Goal: Task Accomplishment & Management: Manage account settings

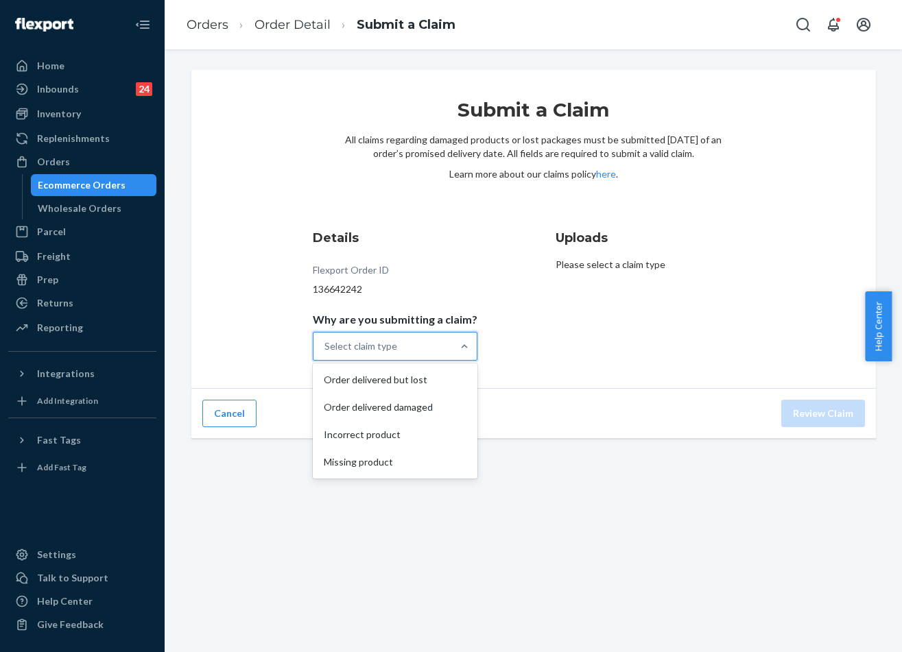
click at [429, 352] on div "Select claim type" at bounding box center [382, 346] width 139 height 27
click at [326, 352] on input "Why are you submitting a claim? option Order delivered but lost focused, 0 of 4…" at bounding box center [324, 347] width 1 height 14
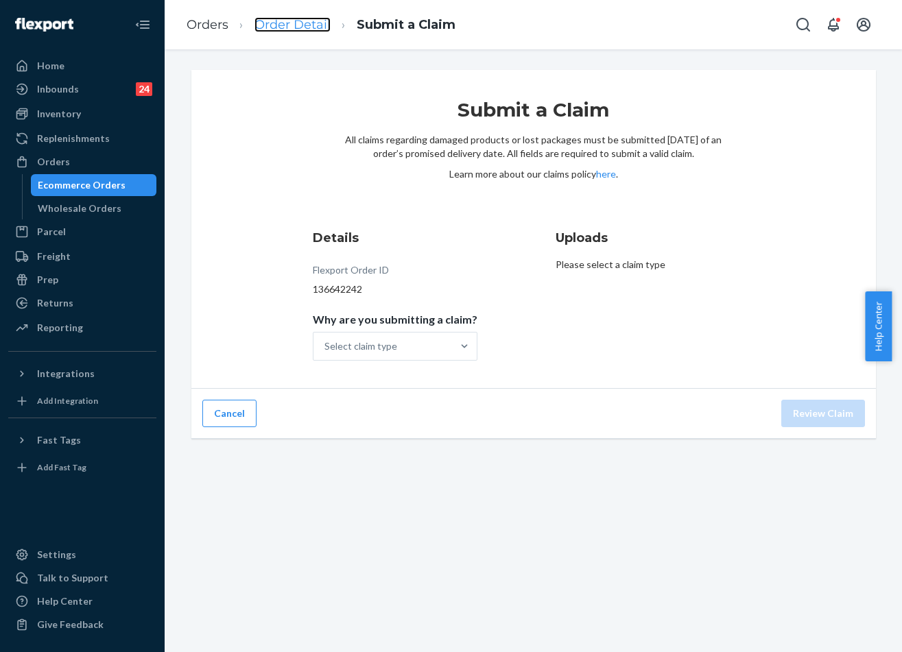
click at [275, 27] on link "Order Detail" at bounding box center [292, 24] width 76 height 15
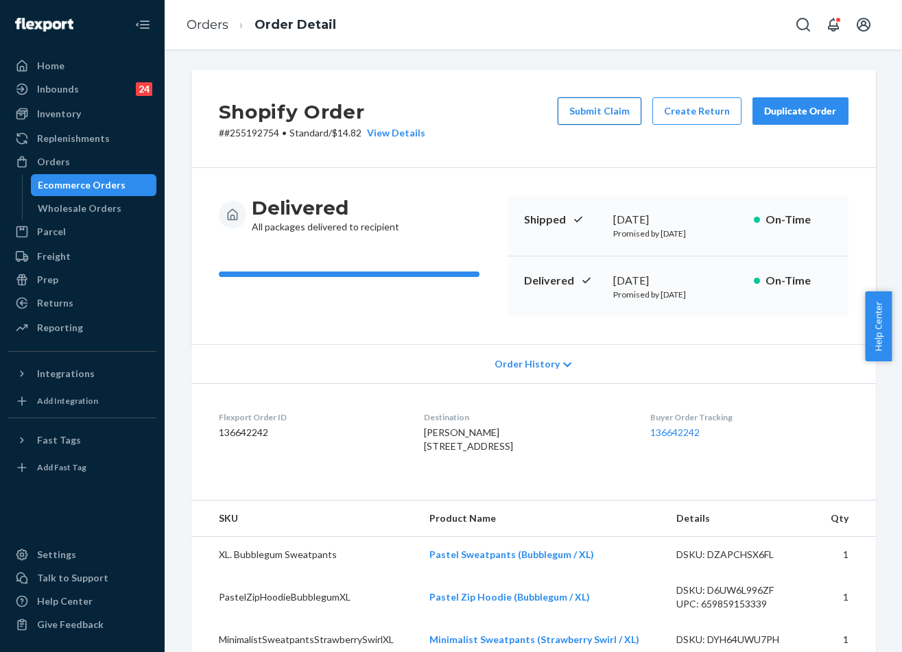
click at [611, 112] on button "Submit Claim" at bounding box center [600, 110] width 84 height 27
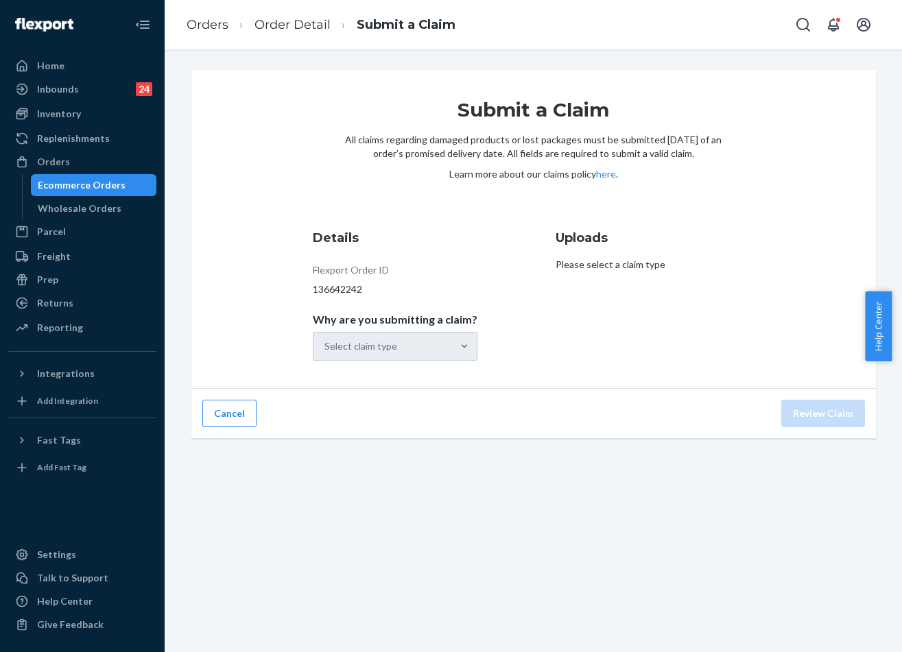
click at [427, 361] on div "Details Flexport Order ID 136642242 Why are you submitting a claim? Select clai…" at bounding box center [412, 295] width 199 height 148
click at [432, 348] on div "Select claim type" at bounding box center [382, 346] width 139 height 27
click at [326, 348] on input "Why are you submitting a claim? Select claim type" at bounding box center [324, 347] width 1 height 14
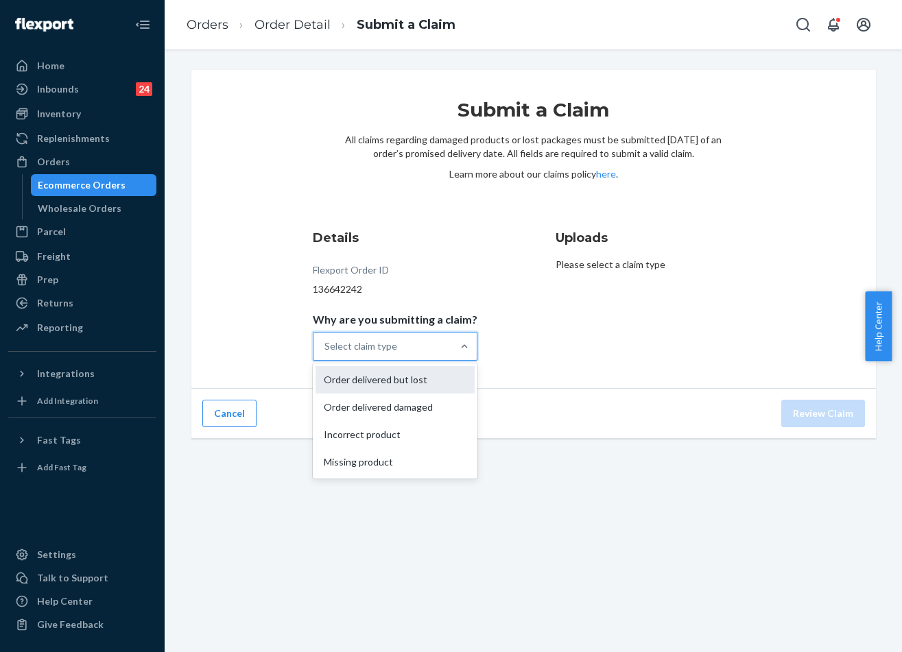
click at [418, 383] on div "Order delivered but lost" at bounding box center [395, 379] width 159 height 27
click at [326, 353] on input "Why are you submitting a claim? option Order delivered but lost focused, 0 of 4…" at bounding box center [324, 347] width 1 height 14
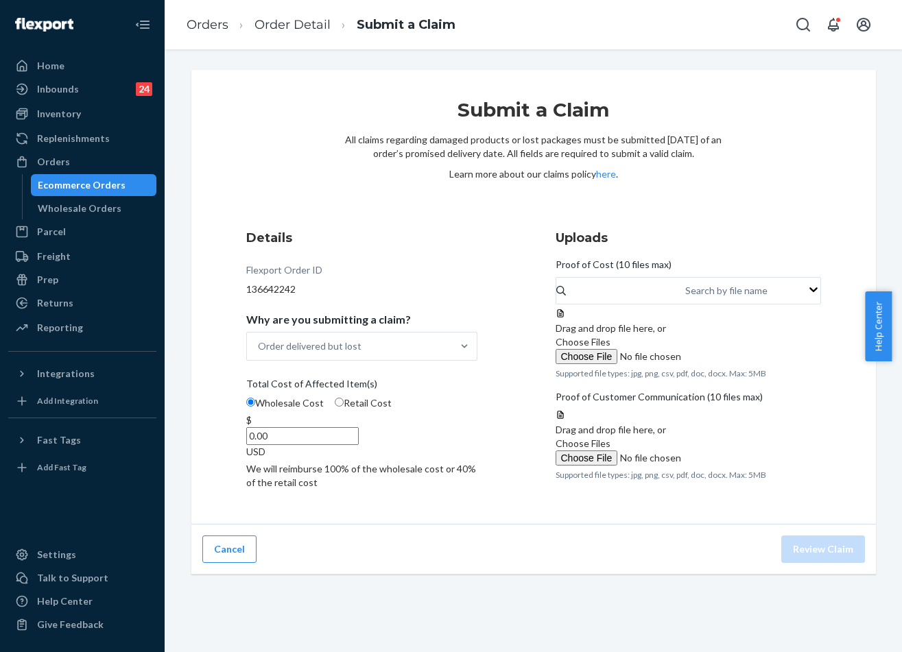
click at [359, 429] on input "0.00" at bounding box center [302, 436] width 112 height 18
type input "79.00"
click at [610, 348] on span "Choose Files" at bounding box center [583, 342] width 55 height 12
click at [669, 364] on input "Choose Files" at bounding box center [649, 356] width 187 height 15
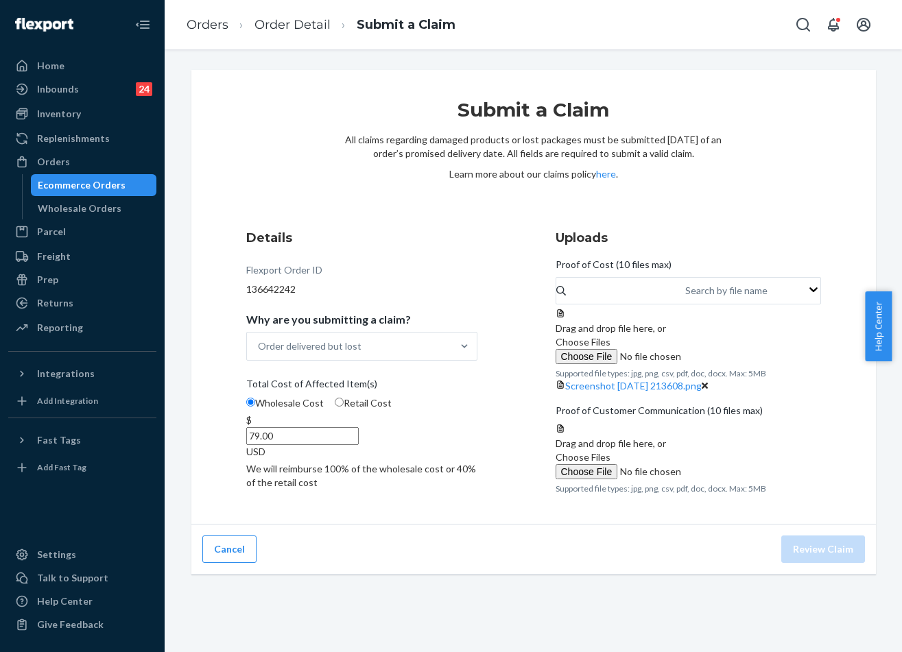
click at [685, 364] on label "Choose Files" at bounding box center [649, 349] width 187 height 29
click at [685, 364] on input "Choose Files" at bounding box center [649, 356] width 187 height 15
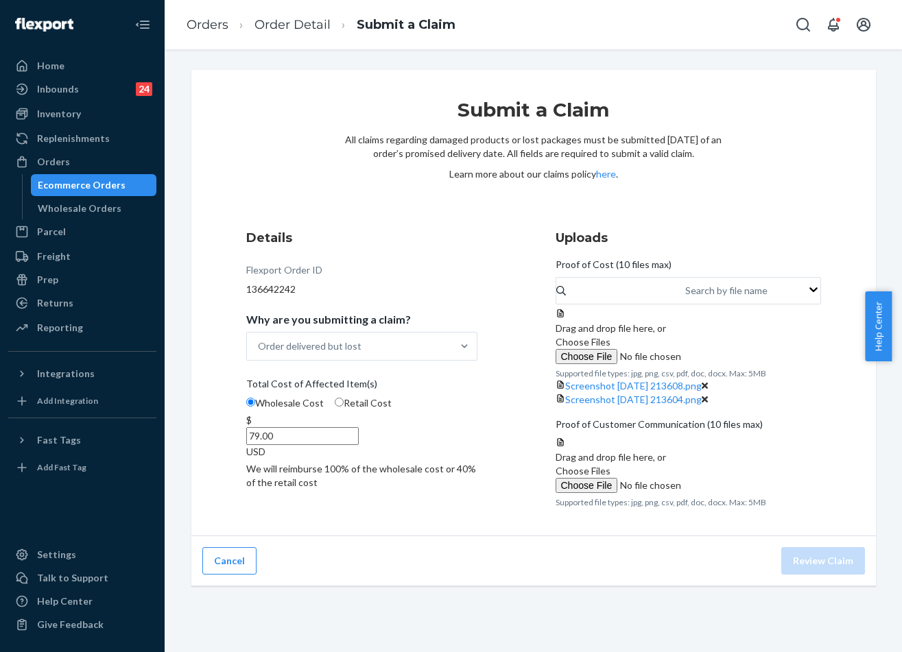
scroll to position [137, 0]
click at [610, 477] on span "Choose Files" at bounding box center [583, 471] width 55 height 12
click at [696, 493] on input "Choose Files" at bounding box center [649, 485] width 187 height 15
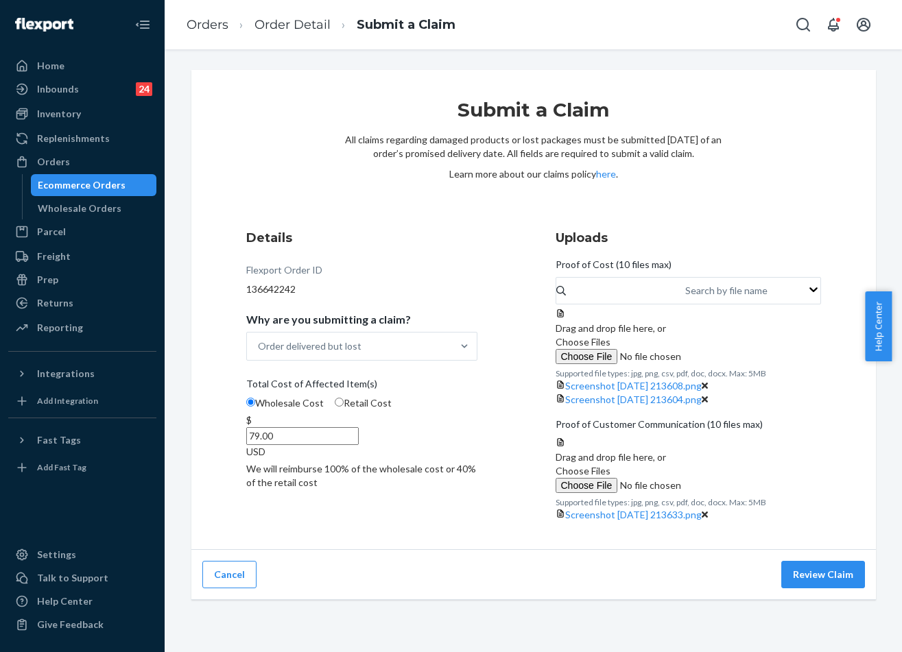
scroll to position [203, 0]
click at [825, 589] on button "Review Claim" at bounding box center [823, 574] width 84 height 27
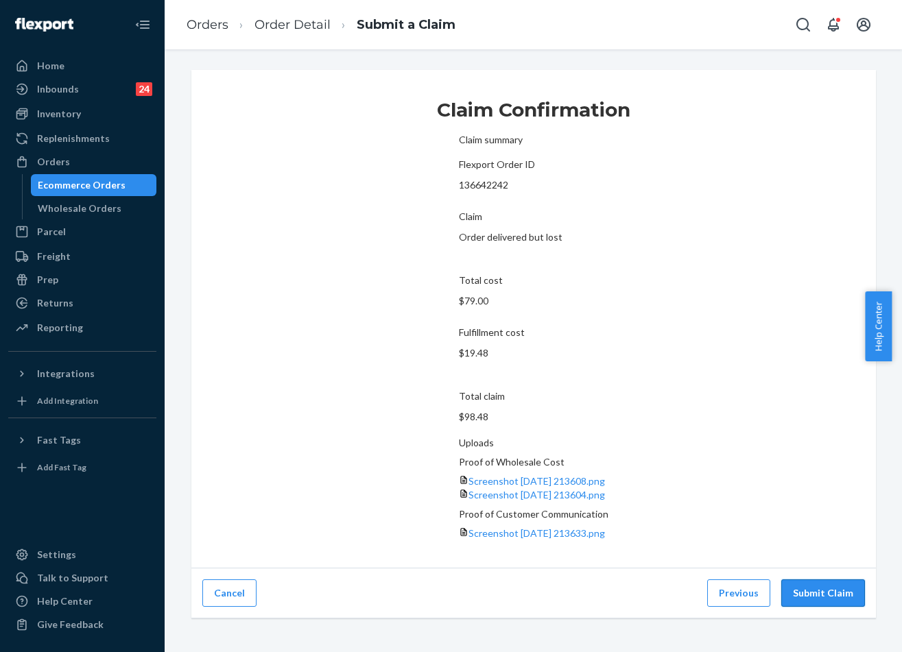
click at [826, 580] on button "Submit Claim" at bounding box center [823, 593] width 84 height 27
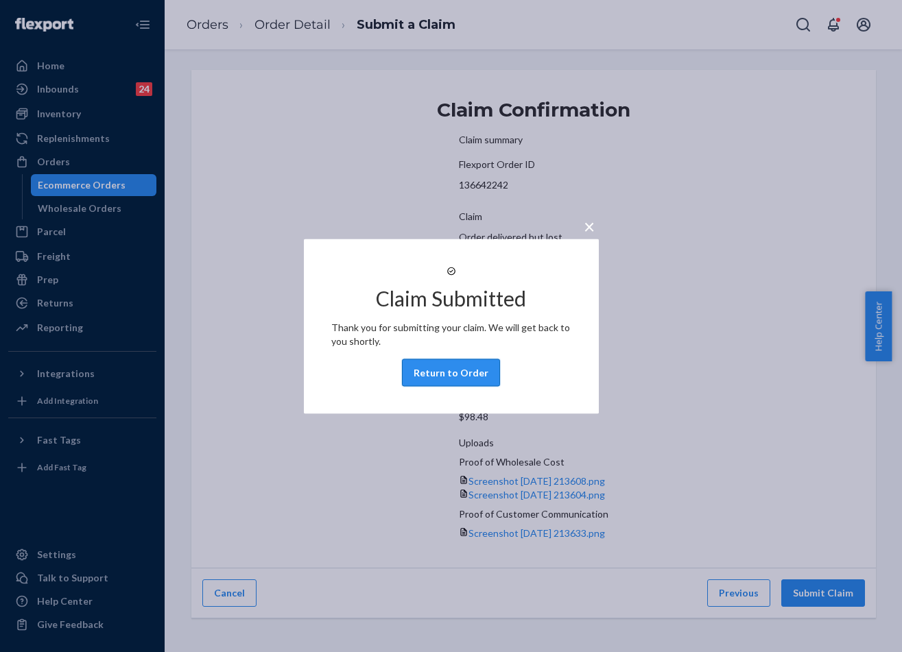
click at [442, 385] on button "Return to Order" at bounding box center [451, 372] width 98 height 27
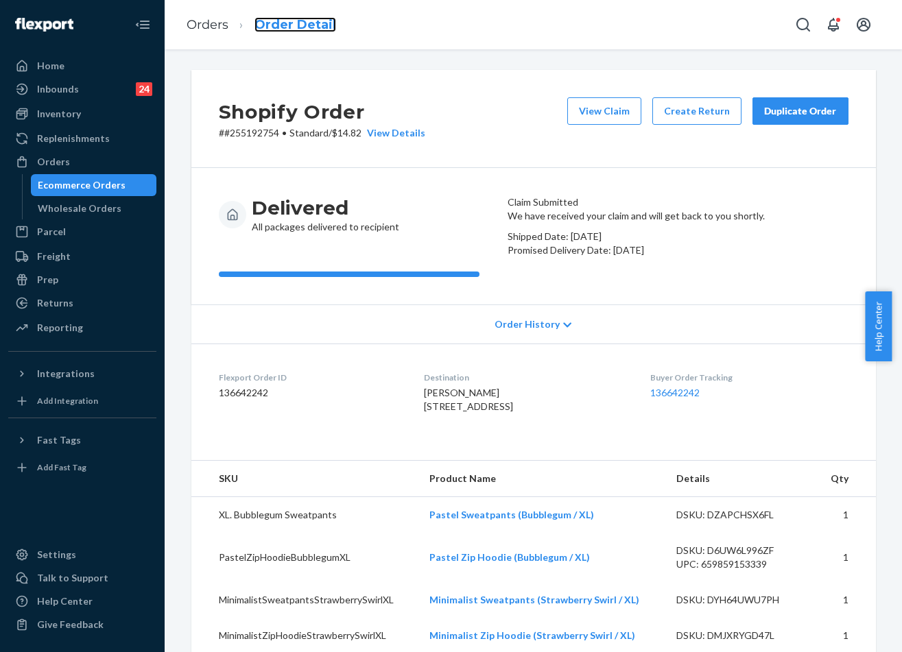
click at [329, 26] on link "Order Detail" at bounding box center [295, 24] width 82 height 15
click at [219, 29] on link "Orders" at bounding box center [208, 24] width 42 height 15
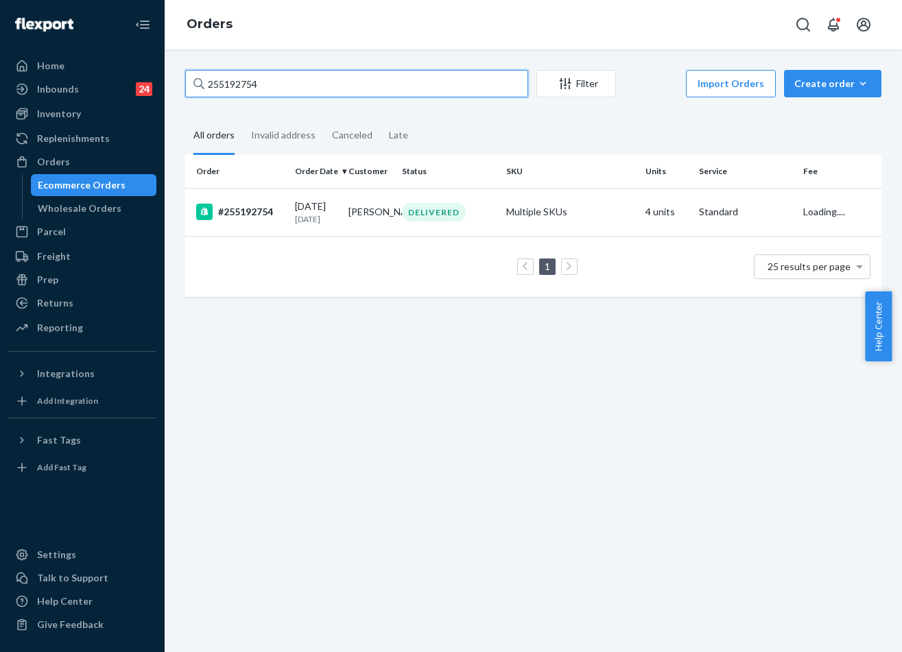
click at [333, 78] on input "255192754" at bounding box center [356, 83] width 343 height 27
paste input "#255266293"
type input "#255266293"
click at [372, 198] on td "[PERSON_NAME]" at bounding box center [370, 212] width 54 height 48
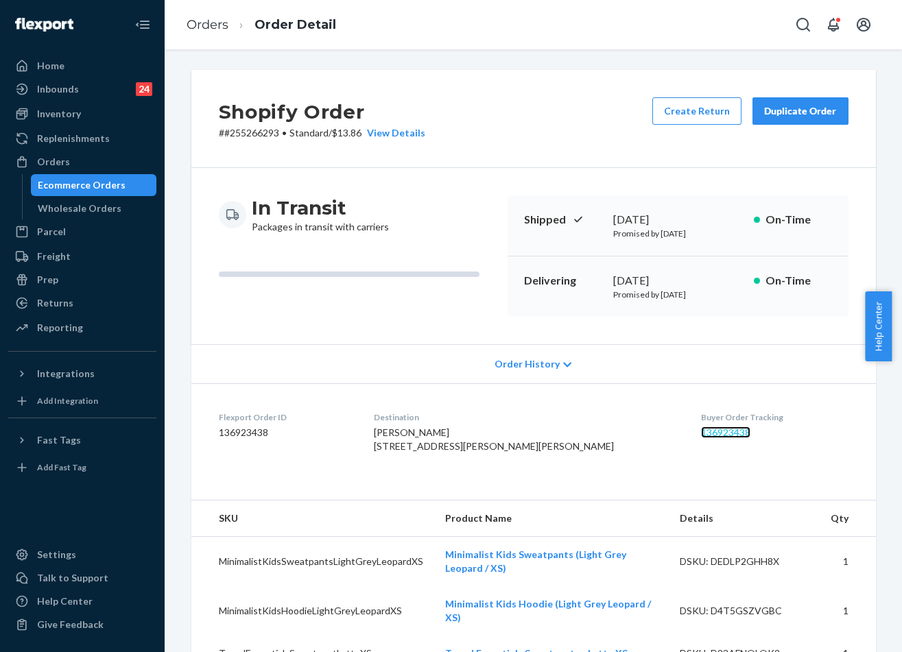
click at [701, 431] on link "136923438" at bounding box center [725, 433] width 49 height 12
click at [215, 21] on link "Orders" at bounding box center [208, 24] width 42 height 15
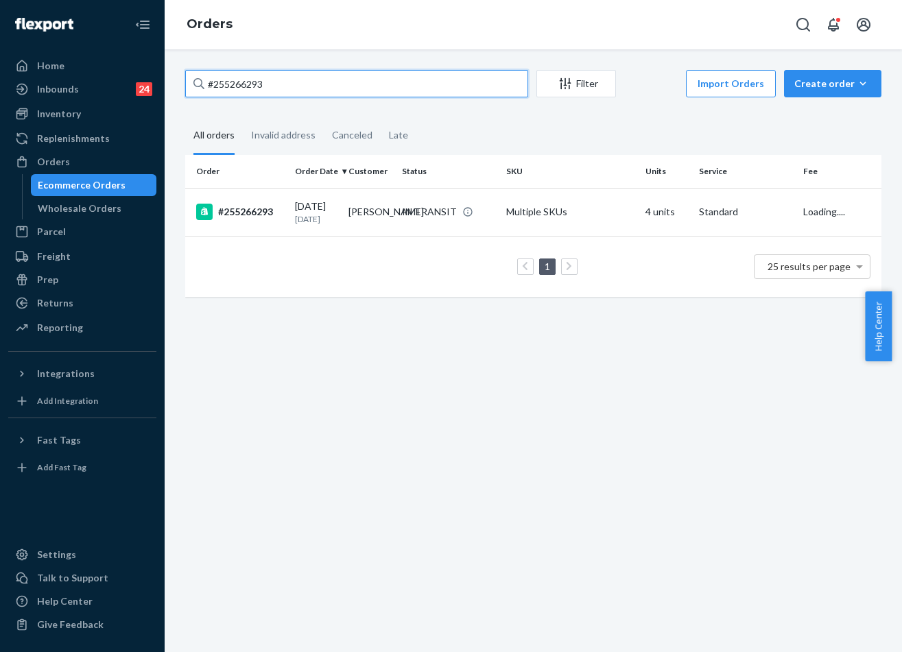
click at [303, 94] on input "#255266293" at bounding box center [356, 83] width 343 height 27
paste input "4599155"
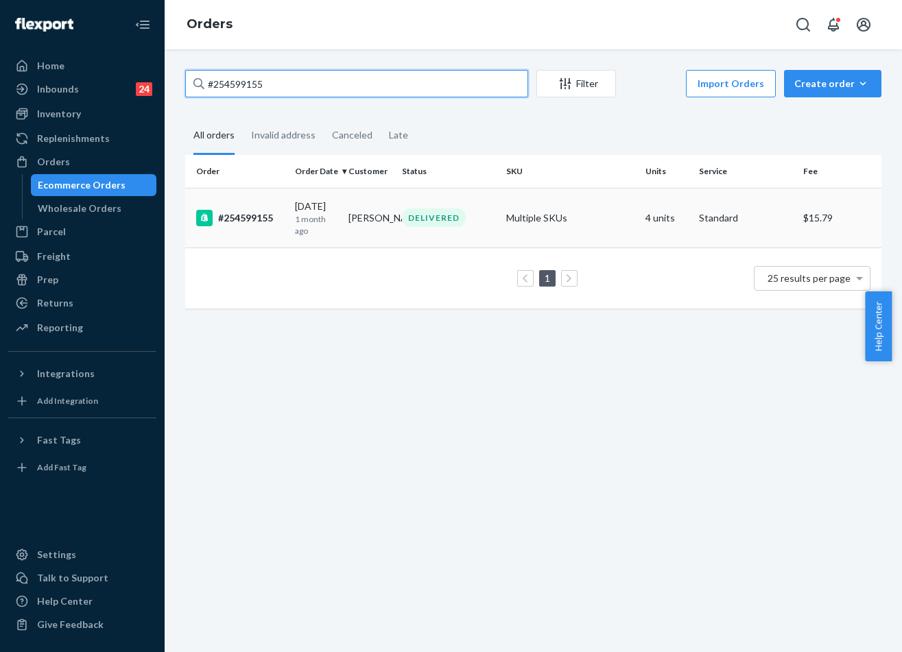
type input "#254599155"
click at [399, 212] on div "DELIVERED" at bounding box center [448, 218] width 99 height 19
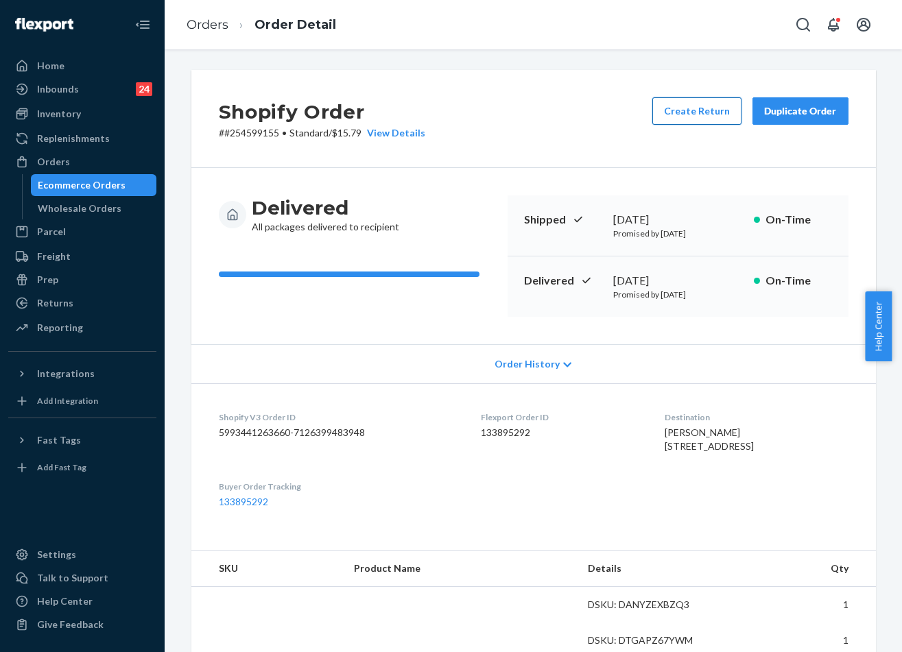
click at [713, 122] on button "Create Return" at bounding box center [696, 110] width 89 height 27
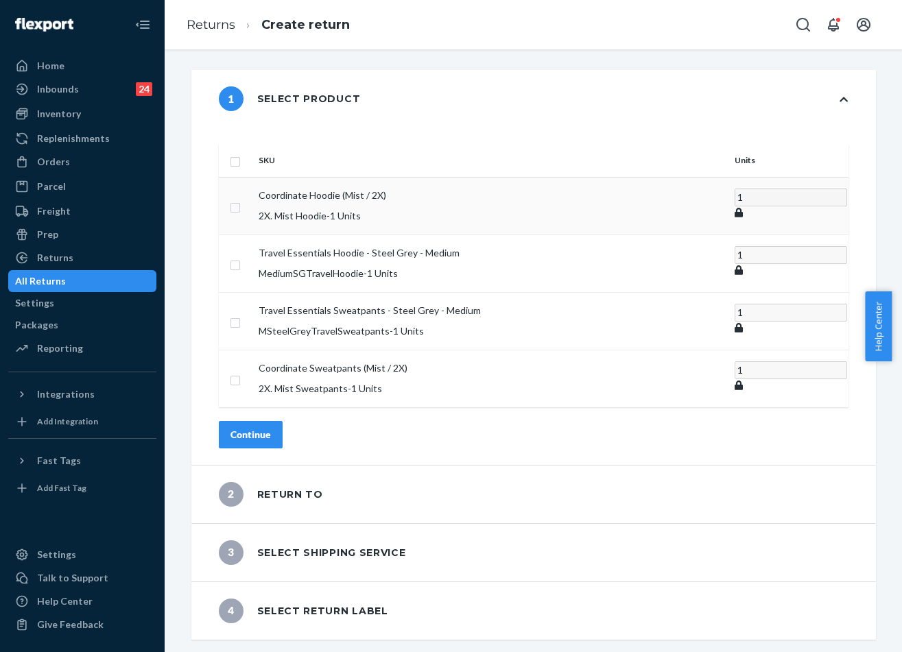
click at [355, 189] on p "Coordinate Hoodie (Mist / 2X)" at bounding box center [491, 196] width 465 height 14
click at [307, 361] on p "Coordinate Sweatpants (Mist / 2X)" at bounding box center [491, 368] width 465 height 14
click at [253, 350] on td at bounding box center [236, 379] width 34 height 58
click at [241, 372] on input "checkbox" at bounding box center [235, 379] width 11 height 14
checkbox input "true"
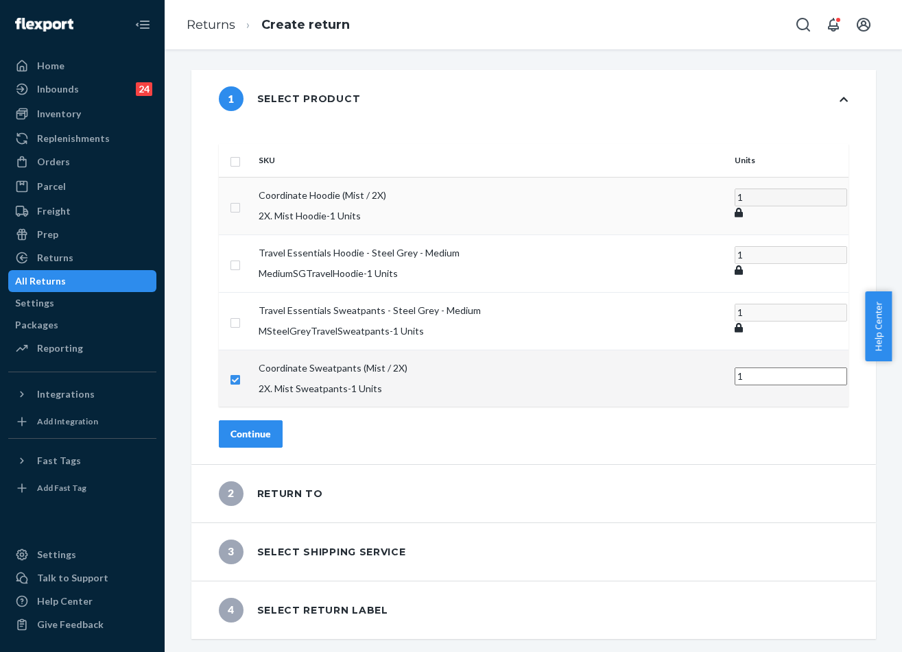
click at [241, 199] on input "checkbox" at bounding box center [235, 206] width 11 height 14
checkbox input "true"
click at [241, 313] on input "checkbox" at bounding box center [235, 320] width 11 height 14
checkbox input "true"
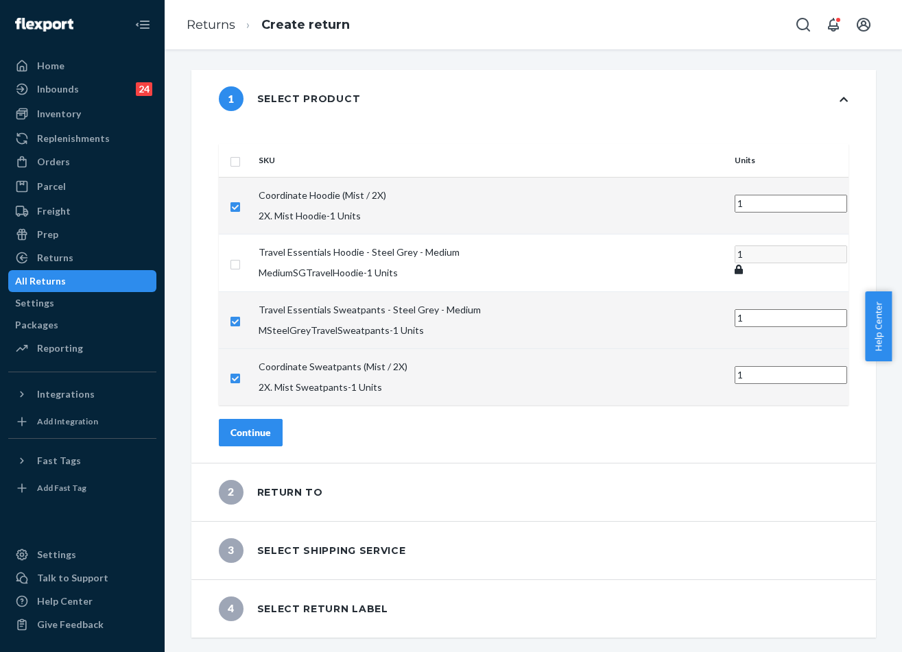
click at [271, 426] on div "Continue" at bounding box center [250, 433] width 40 height 14
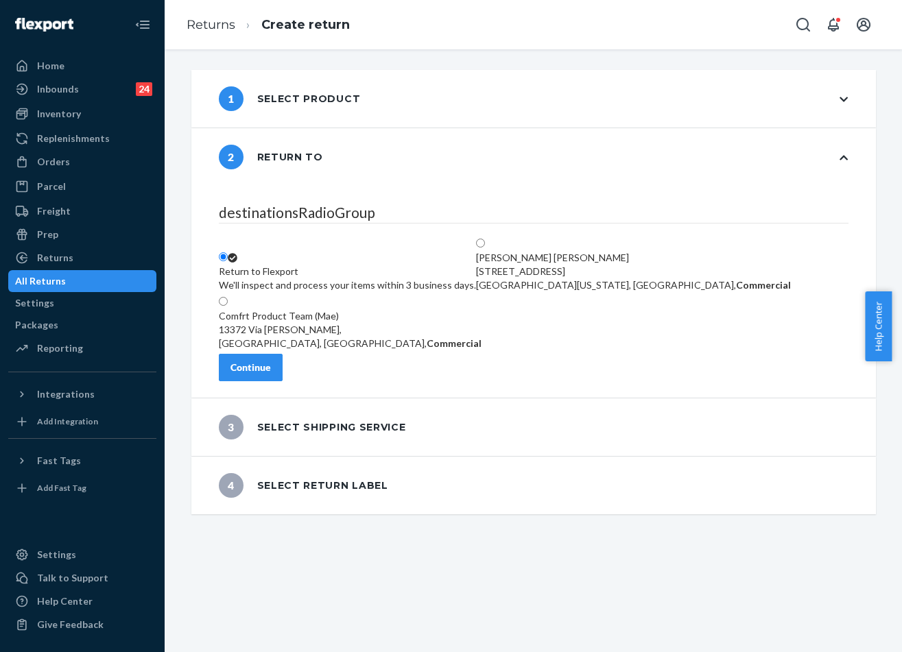
click at [283, 365] on button "Continue" at bounding box center [251, 367] width 64 height 27
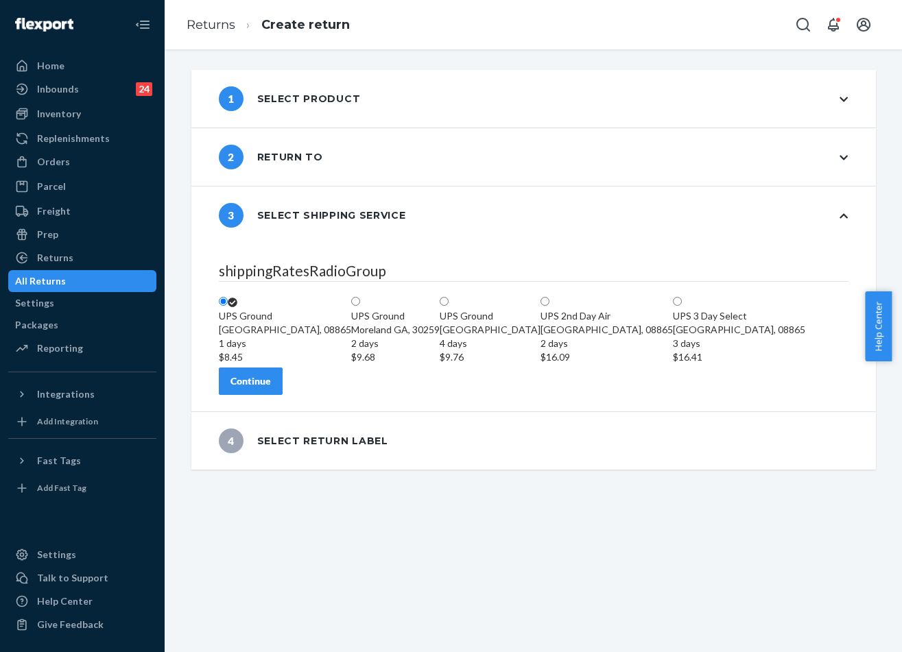
click at [271, 388] on div "Continue" at bounding box center [250, 382] width 40 height 14
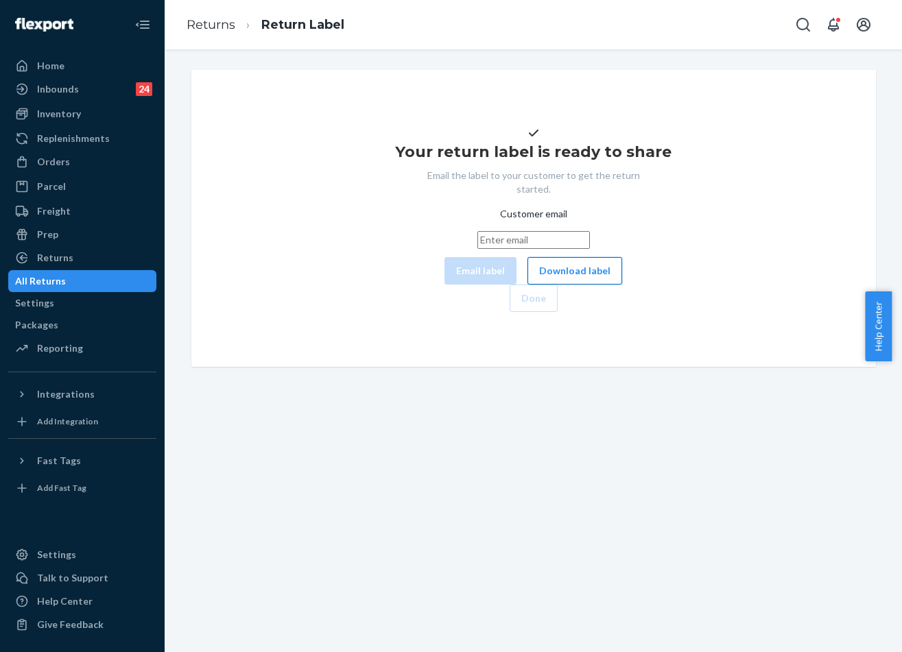
click at [527, 285] on button "Download label" at bounding box center [574, 270] width 95 height 27
